Goal: Navigation & Orientation: Find specific page/section

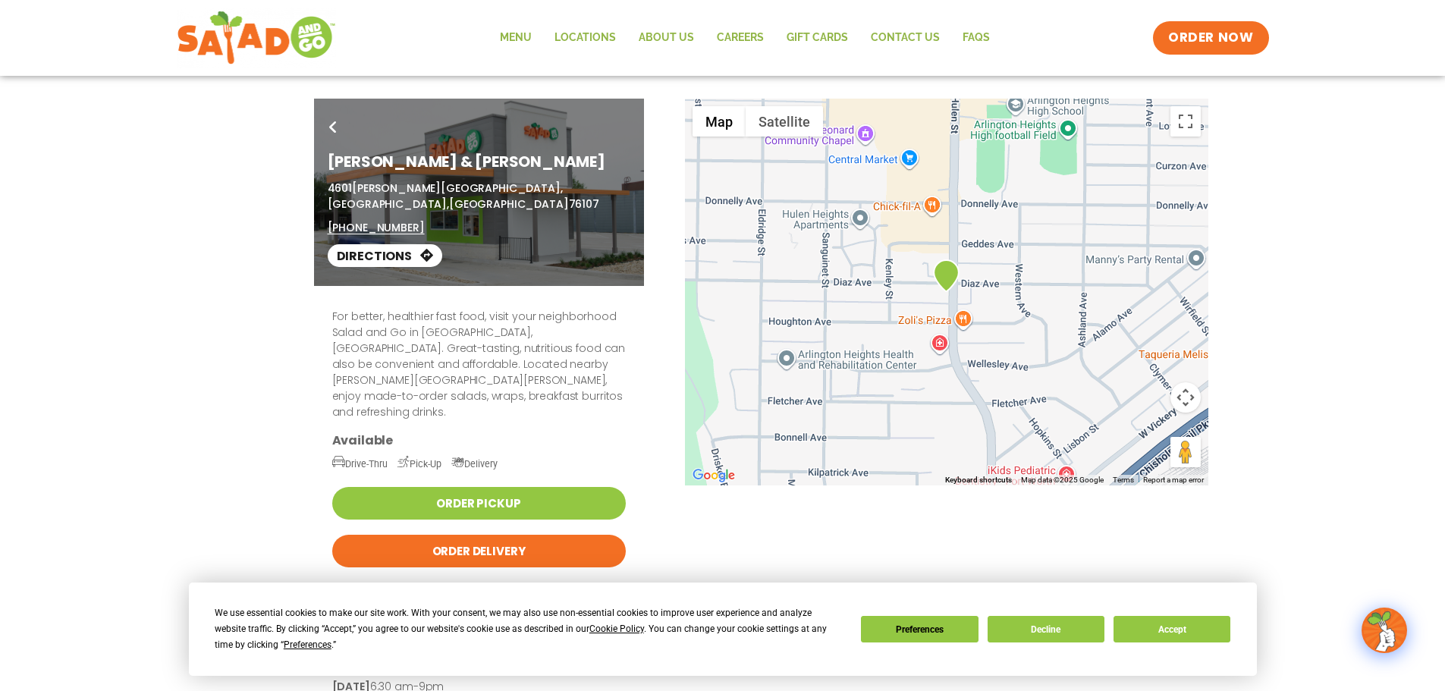
click at [765, 501] on div "For better, healthier fast food, visit your neighborhood Salad and Go in [GEOGR…" at bounding box center [723, 542] width 827 height 513
click at [583, 27] on link "Locations" at bounding box center [585, 37] width 84 height 35
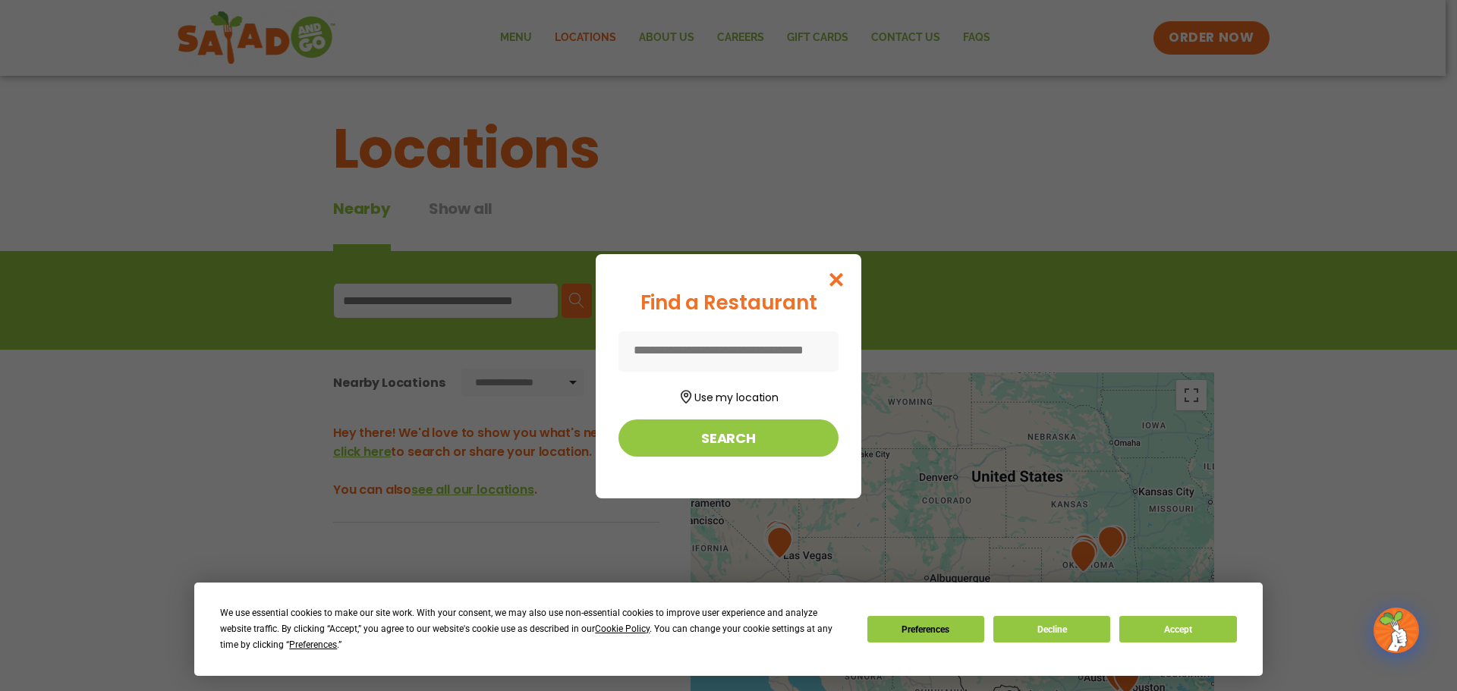
click at [732, 342] on input at bounding box center [728, 352] width 220 height 40
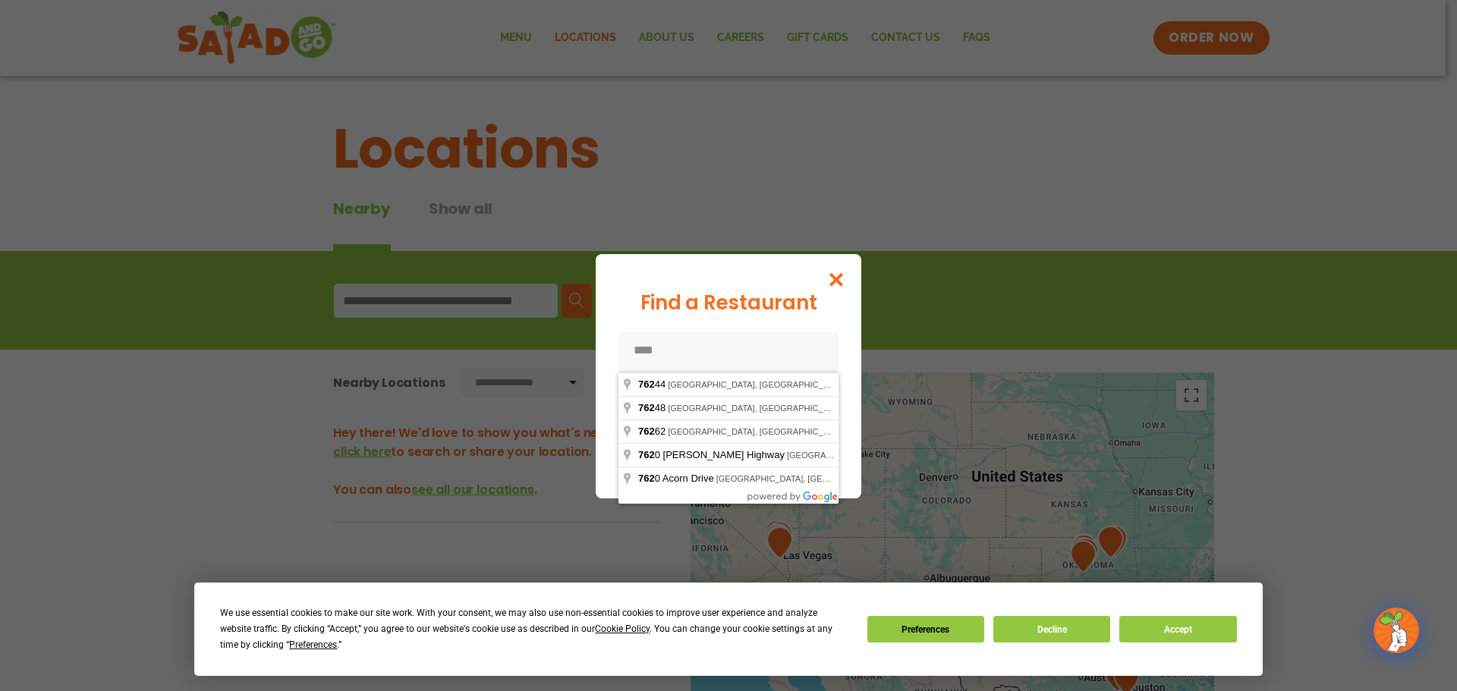
type input "*****"
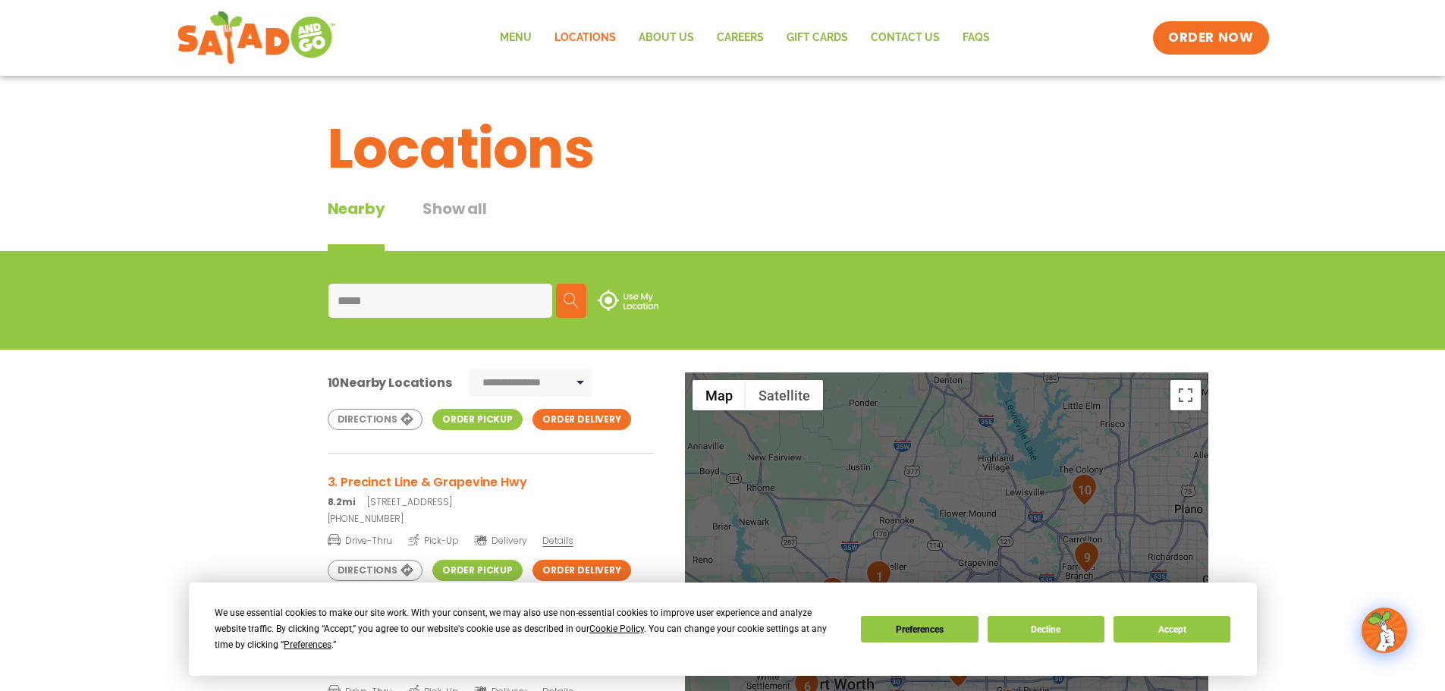
scroll to position [253, 0]
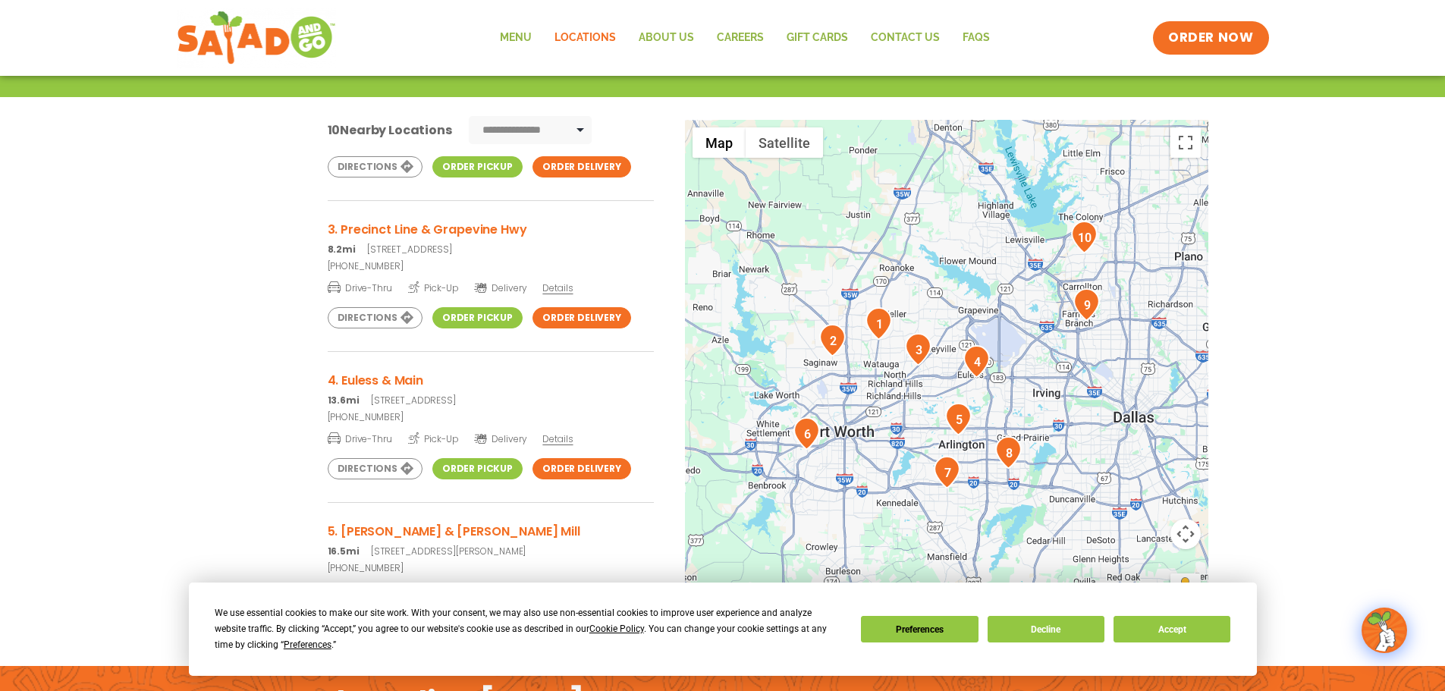
click at [124, 428] on div "**********" at bounding box center [722, 389] width 1445 height 584
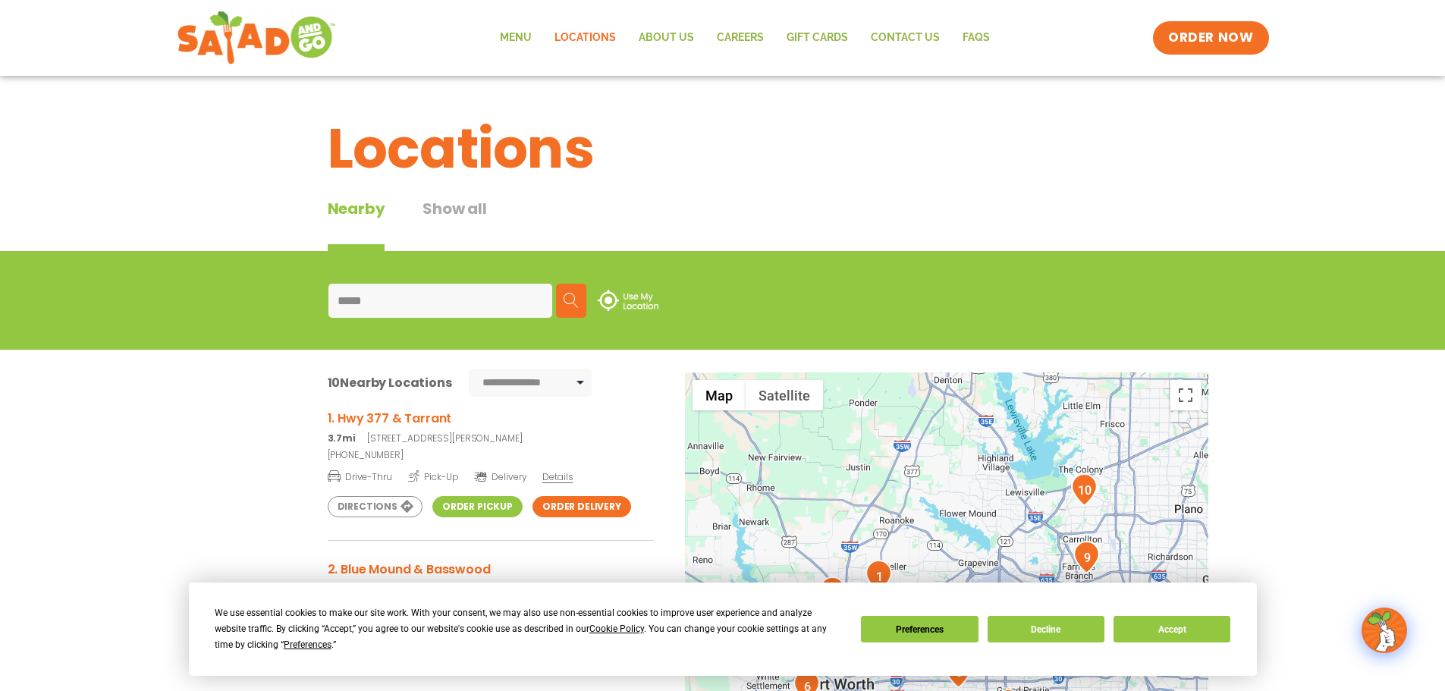
scroll to position [0, 0]
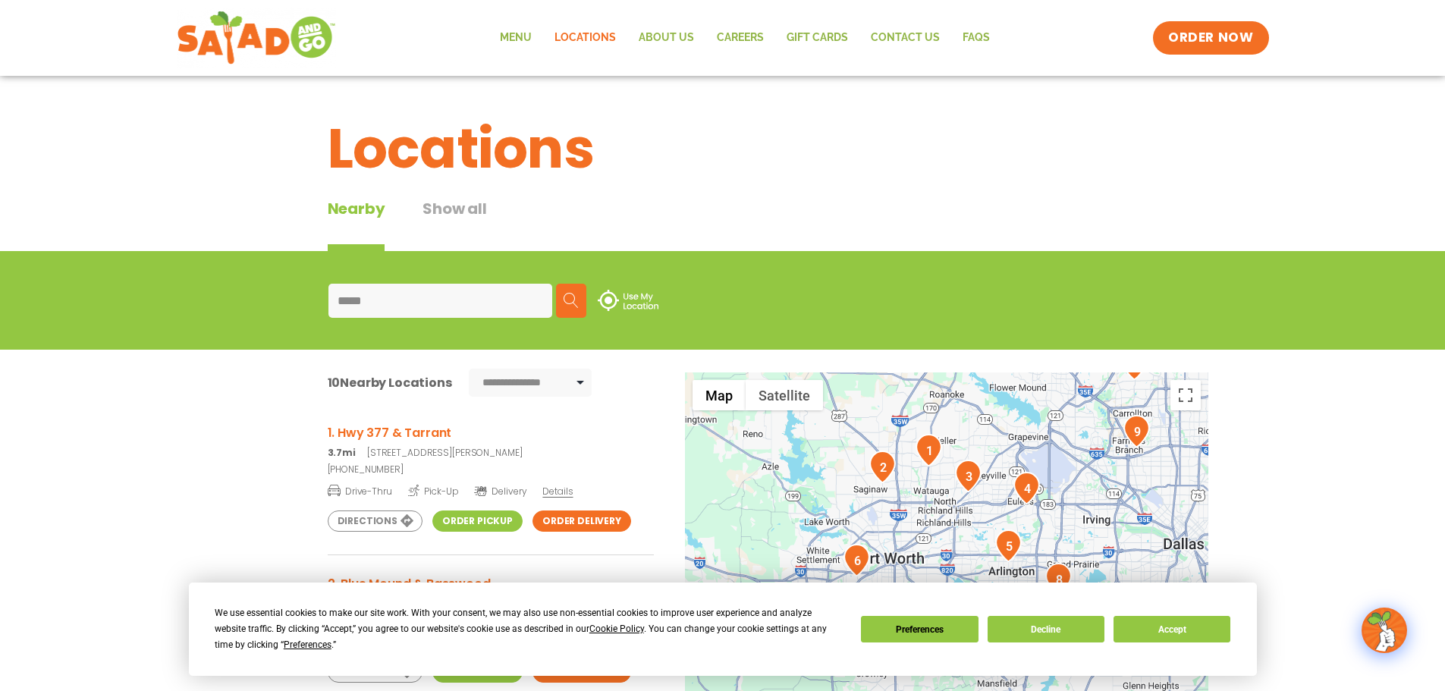
drag, startPoint x: 975, startPoint y: 498, endPoint x: 1026, endPoint y: 370, distance: 137.2
click at [1026, 370] on div "**********" at bounding box center [722, 642] width 1445 height 584
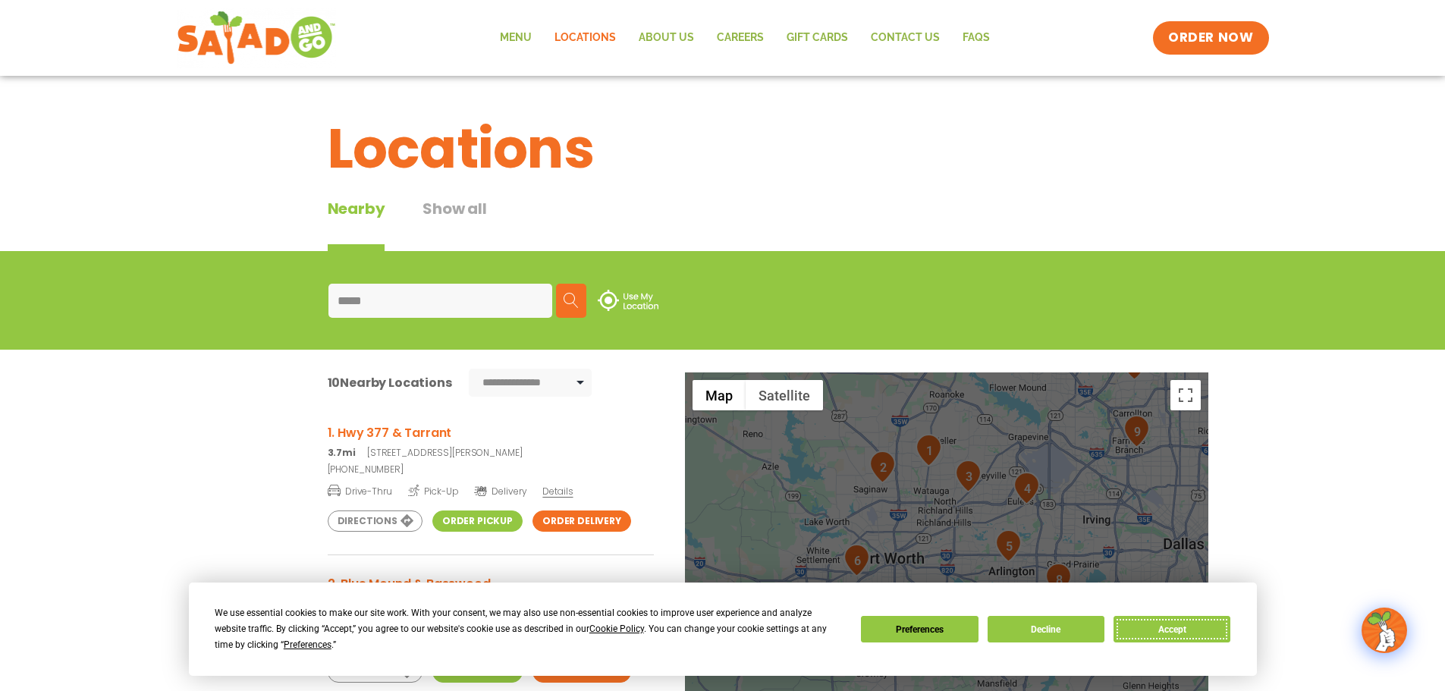
click at [1183, 627] on button "Accept" at bounding box center [1172, 629] width 117 height 27
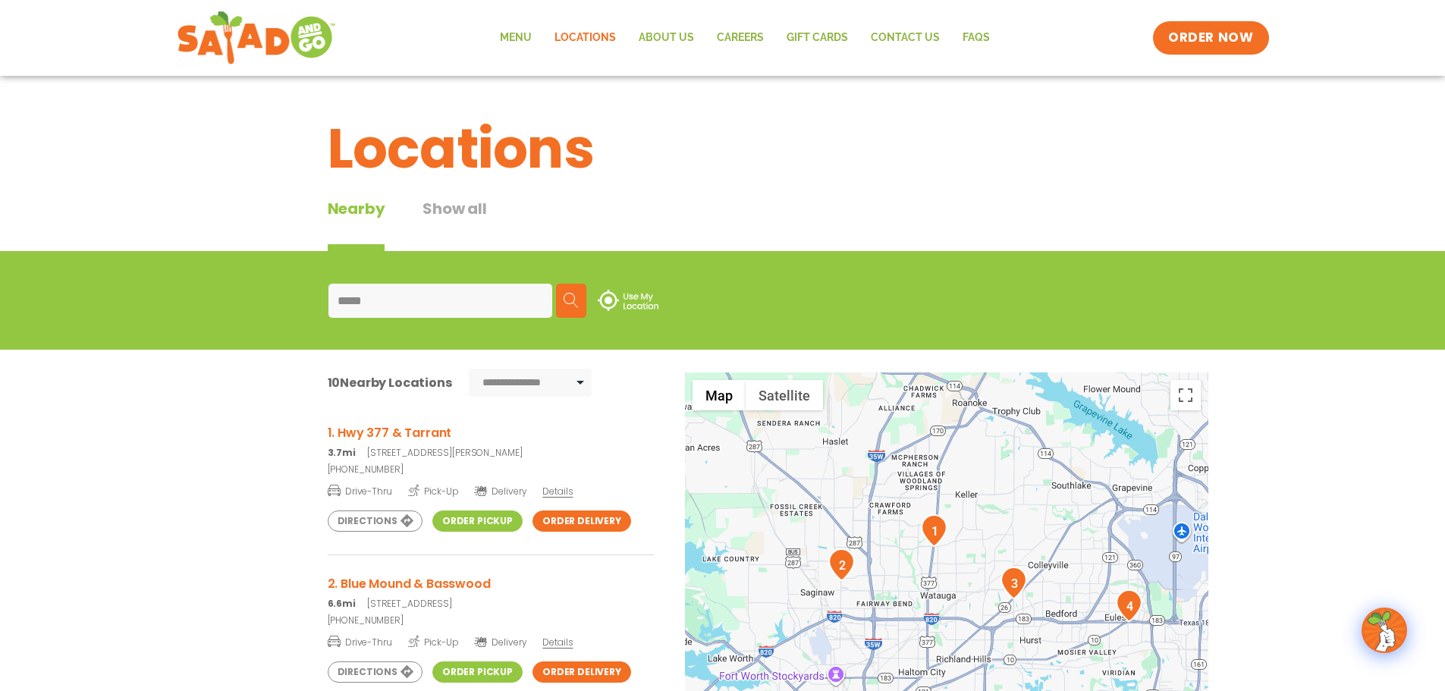
drag, startPoint x: 885, startPoint y: 451, endPoint x: 875, endPoint y: 676, distance: 225.5
click at [875, 676] on div at bounding box center [946, 623] width 523 height 502
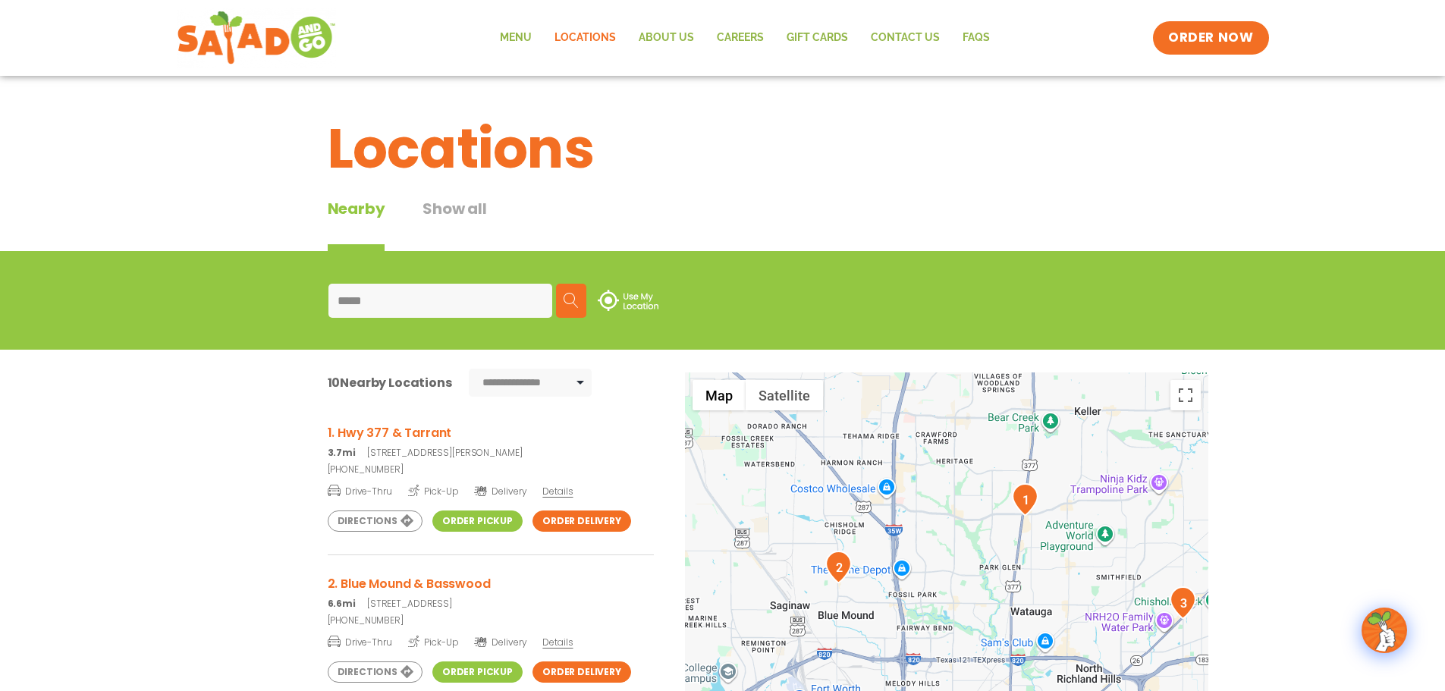
drag, startPoint x: 875, startPoint y: 523, endPoint x: 974, endPoint y: 504, distance: 101.2
click at [974, 504] on div at bounding box center [946, 623] width 523 height 502
click at [366, 517] on link "Directions" at bounding box center [375, 521] width 95 height 21
click at [839, 567] on img "2" at bounding box center [838, 567] width 27 height 33
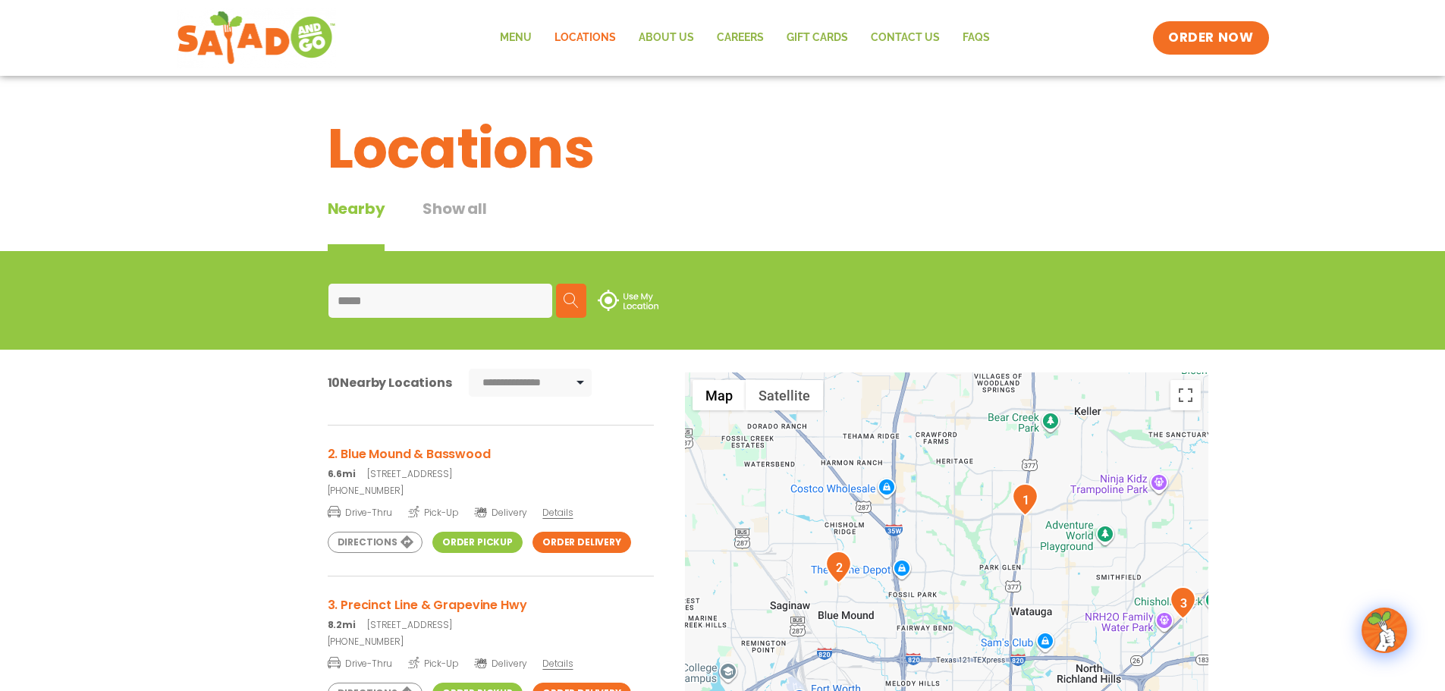
click at [450, 450] on h3 "2. Blue Mound & Basswood" at bounding box center [491, 454] width 326 height 19
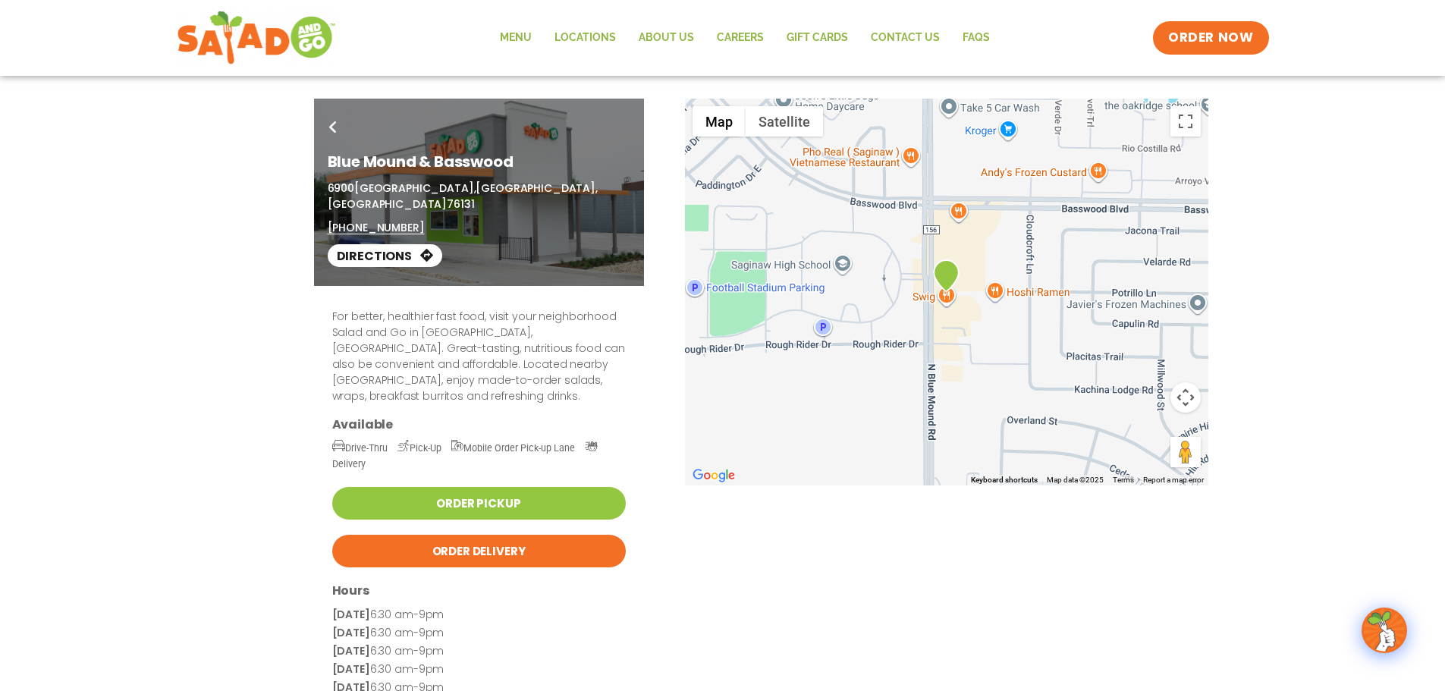
click at [397, 244] on link "Directions" at bounding box center [385, 255] width 115 height 23
